Goal: Task Accomplishment & Management: Manage account settings

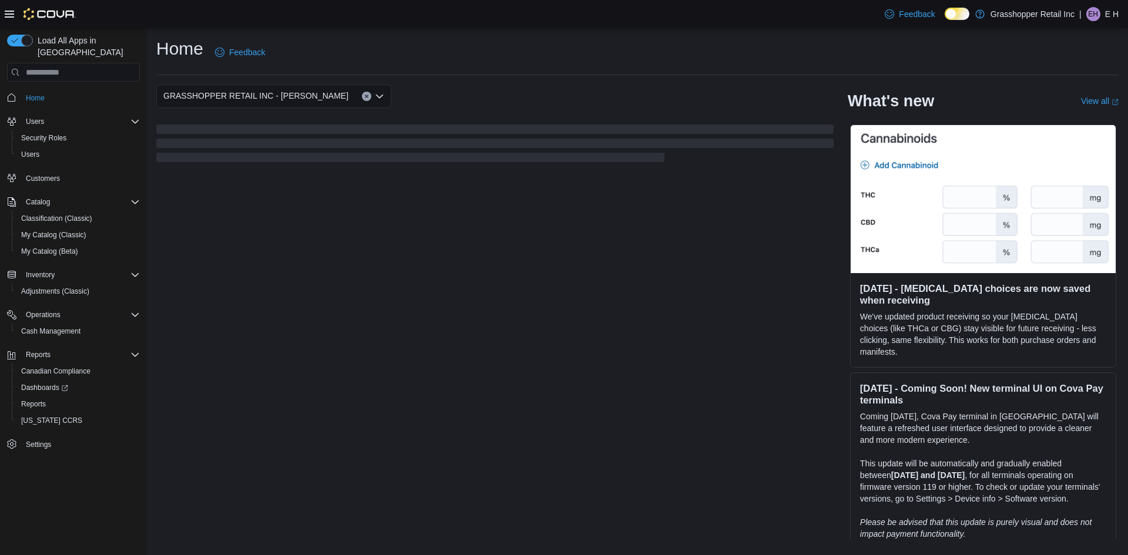
click at [1116, 15] on p "E H" at bounding box center [1112, 14] width 14 height 14
click at [1044, 118] on span "Sign Out" at bounding box center [1043, 116] width 32 height 12
